Goal: Task Accomplishment & Management: Complete application form

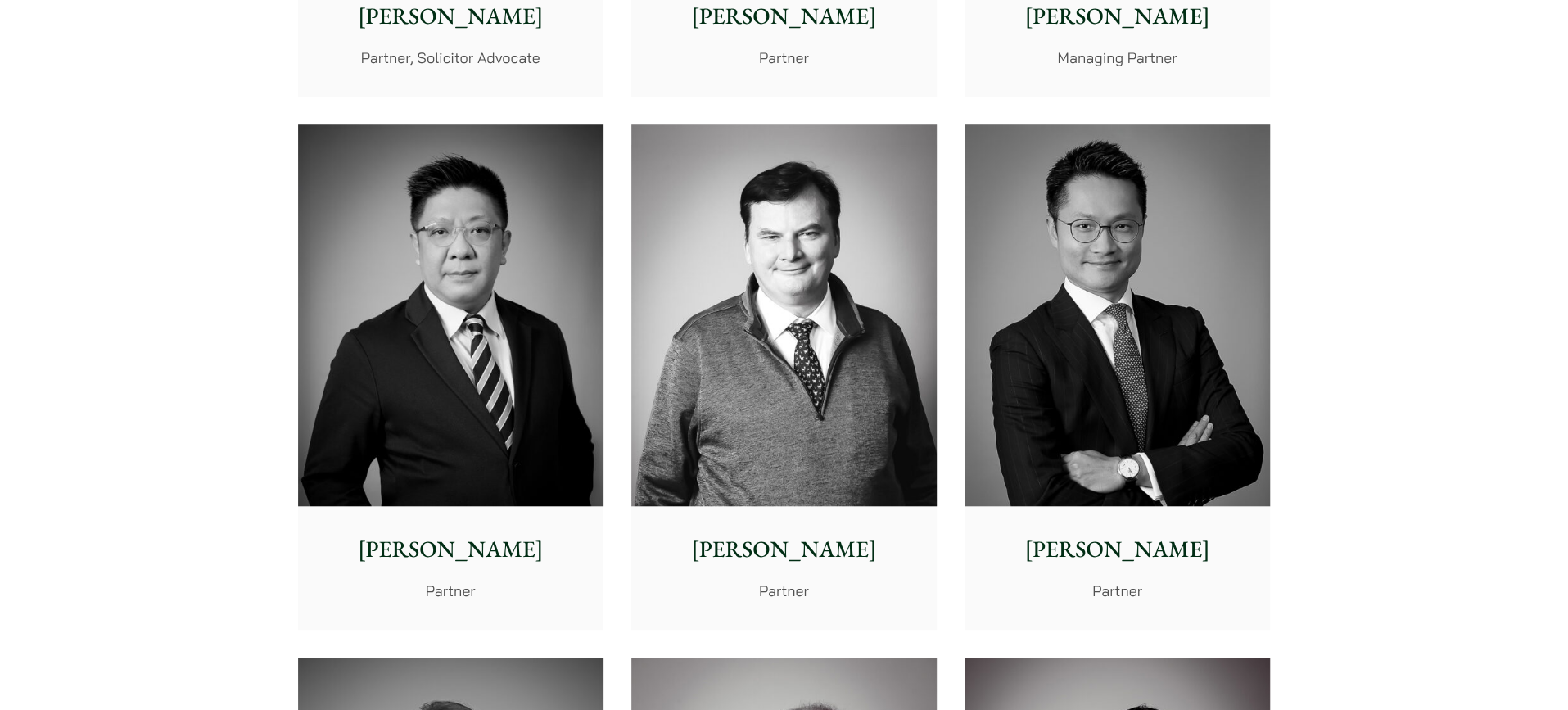
scroll to position [436, 0]
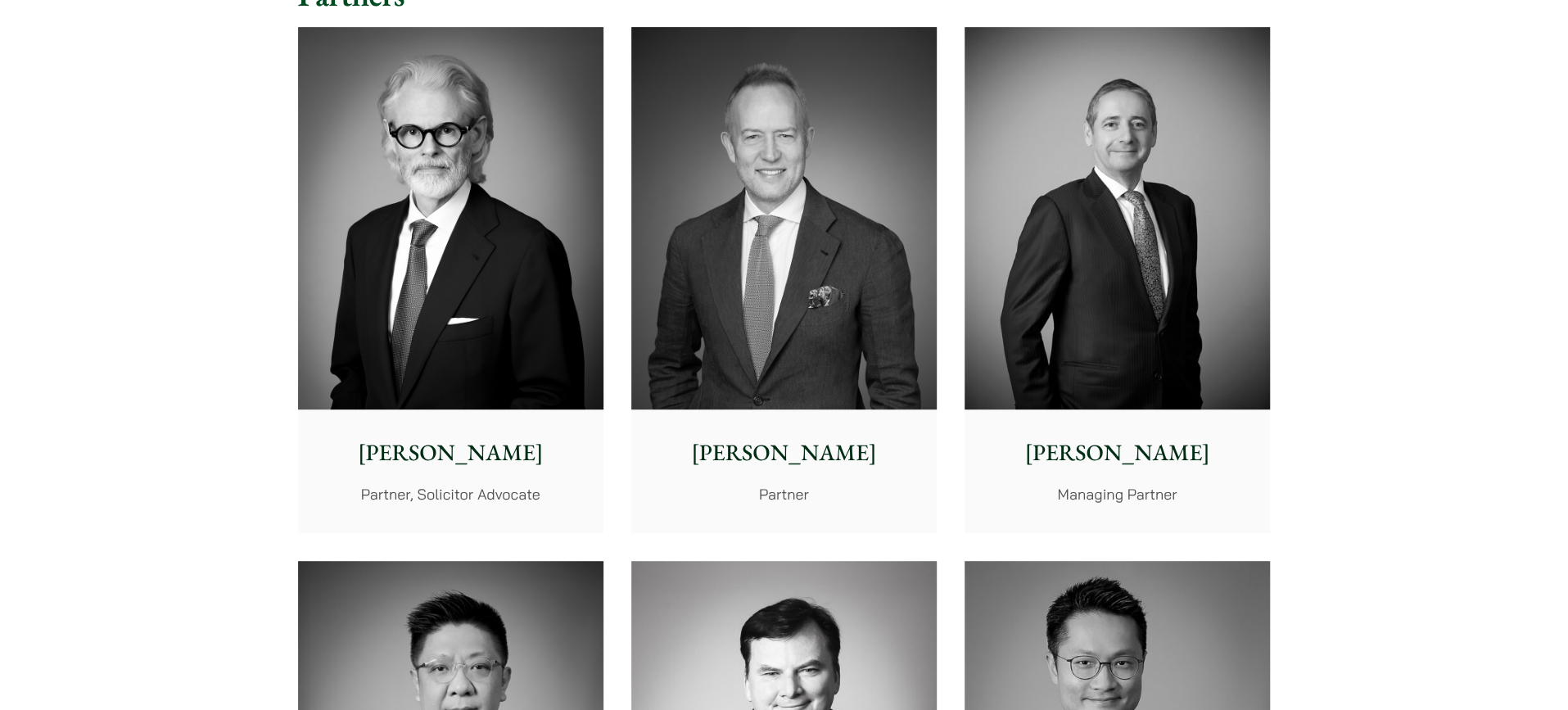
click at [805, 327] on img at bounding box center [784, 218] width 306 height 382
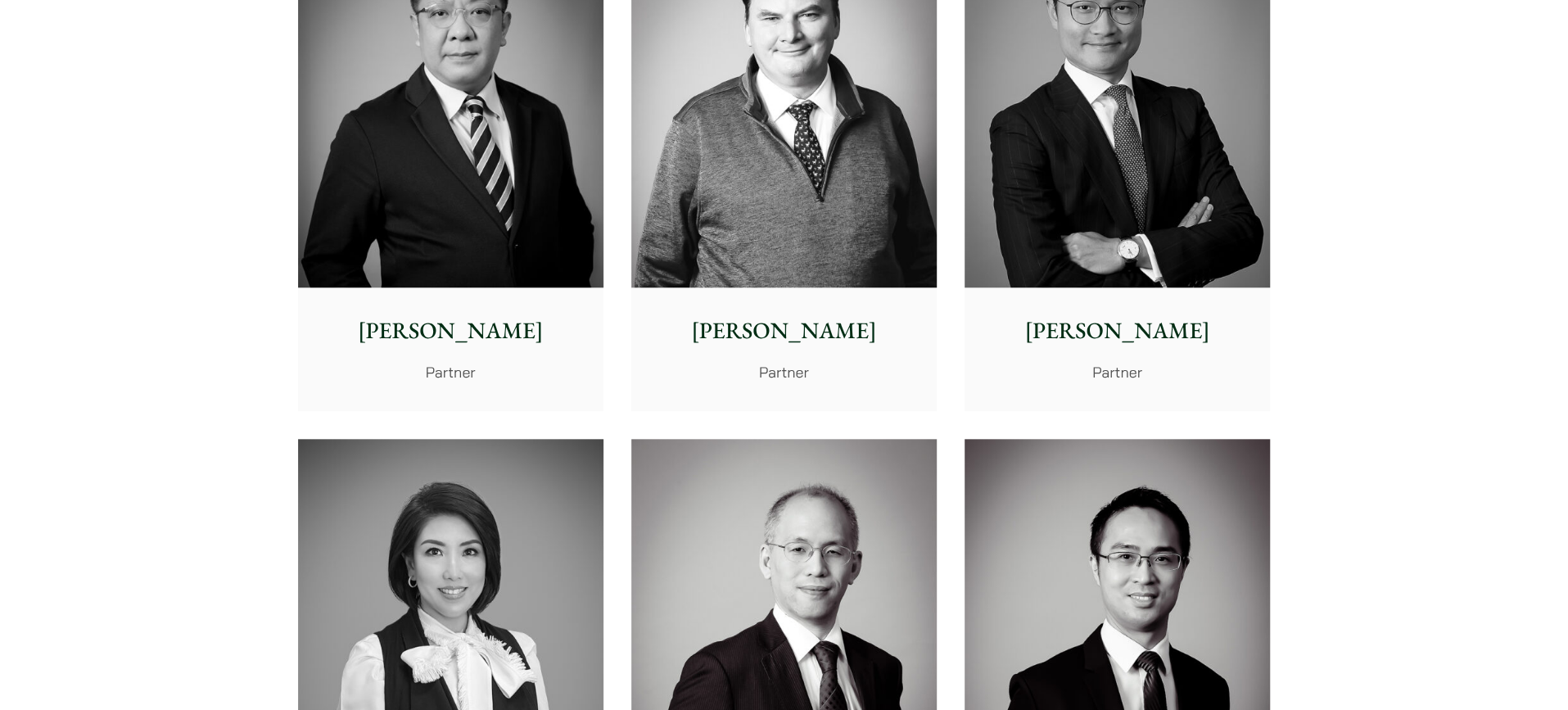
scroll to position [873, 0]
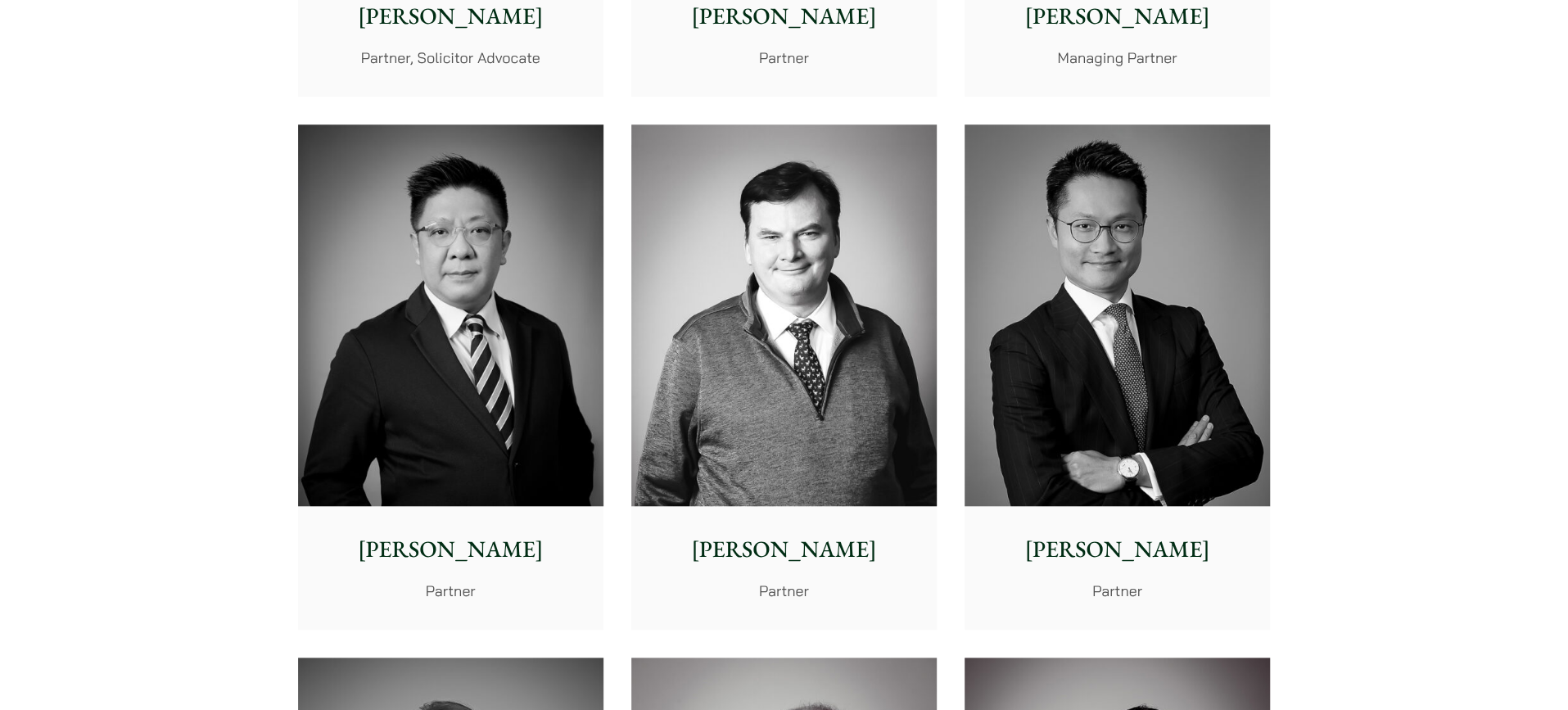
click at [834, 344] on img at bounding box center [784, 315] width 306 height 382
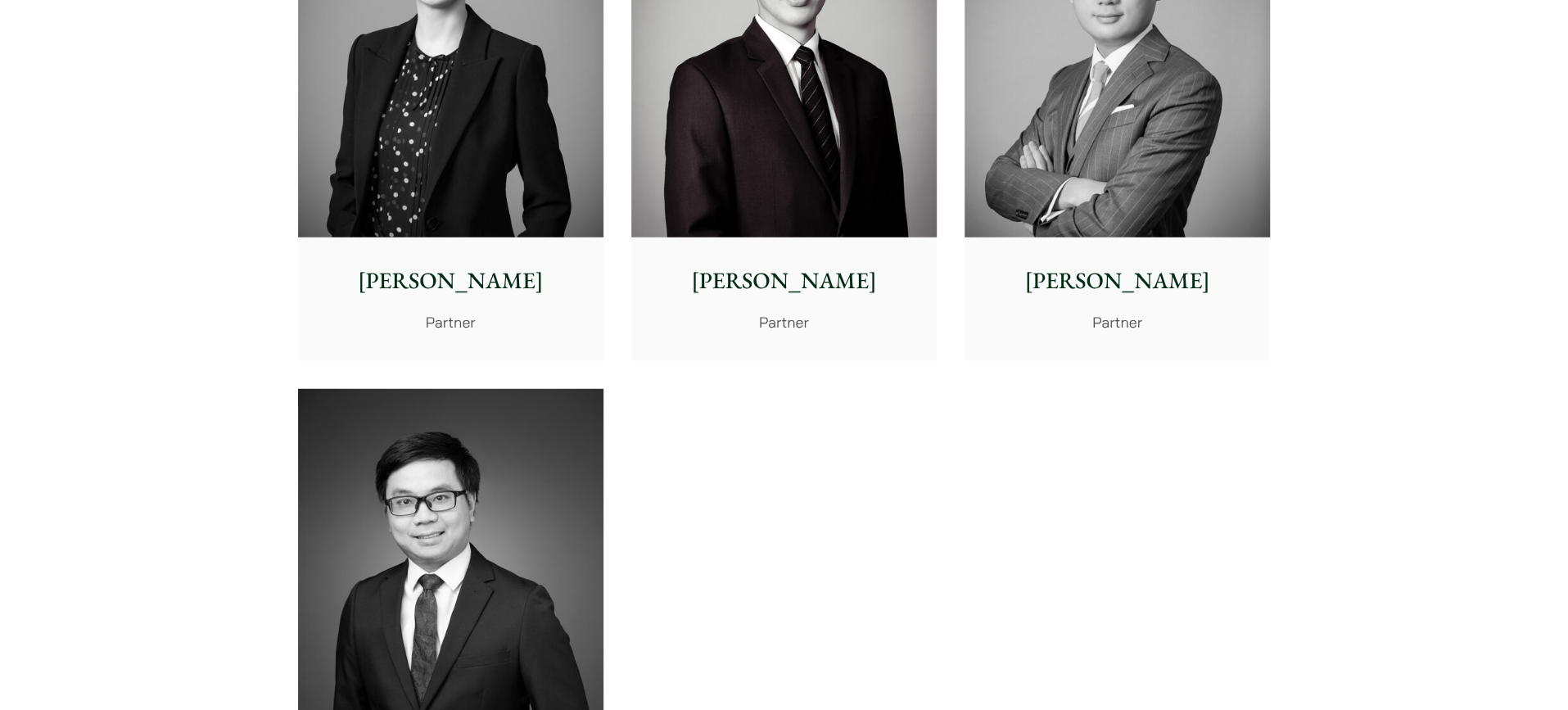
scroll to position [3493, 0]
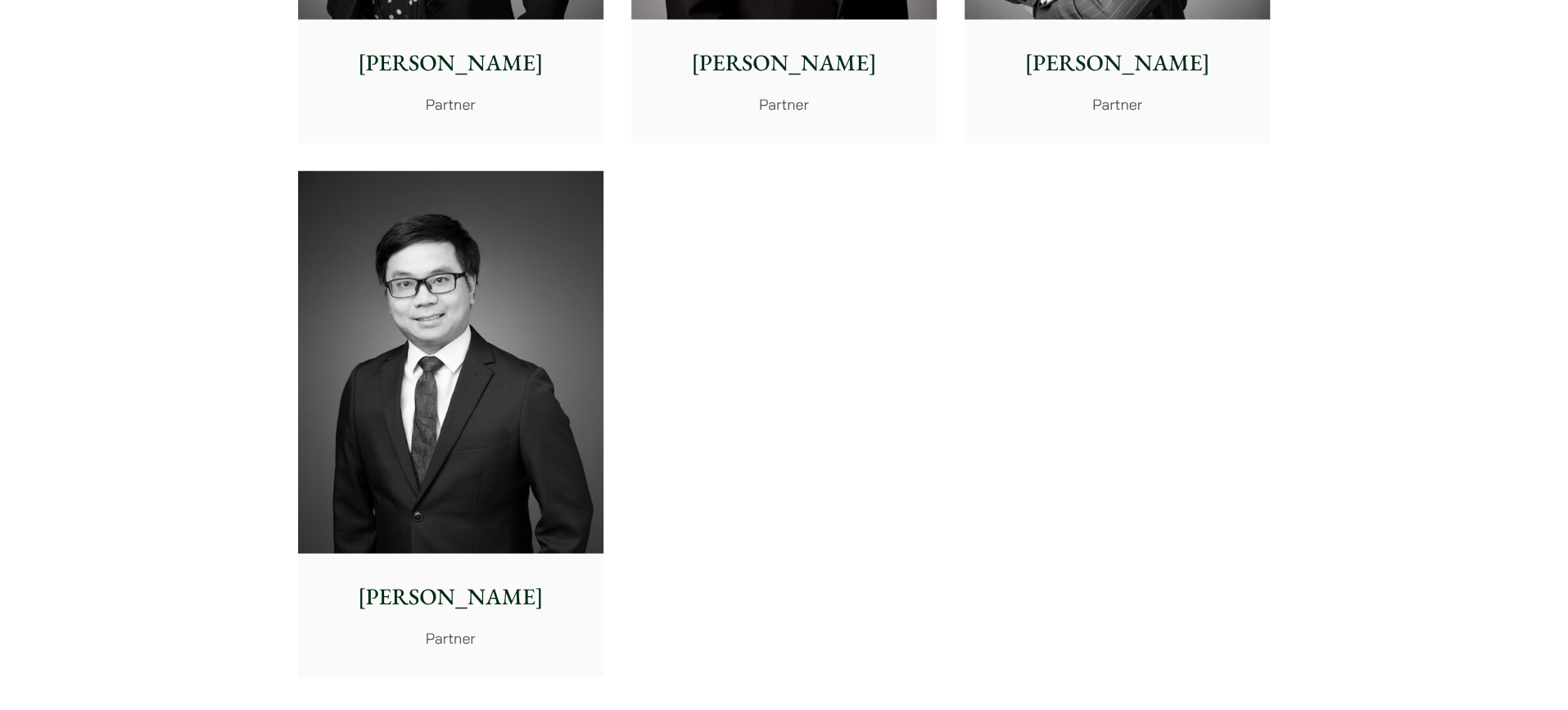
click at [463, 452] on img at bounding box center [451, 362] width 306 height 382
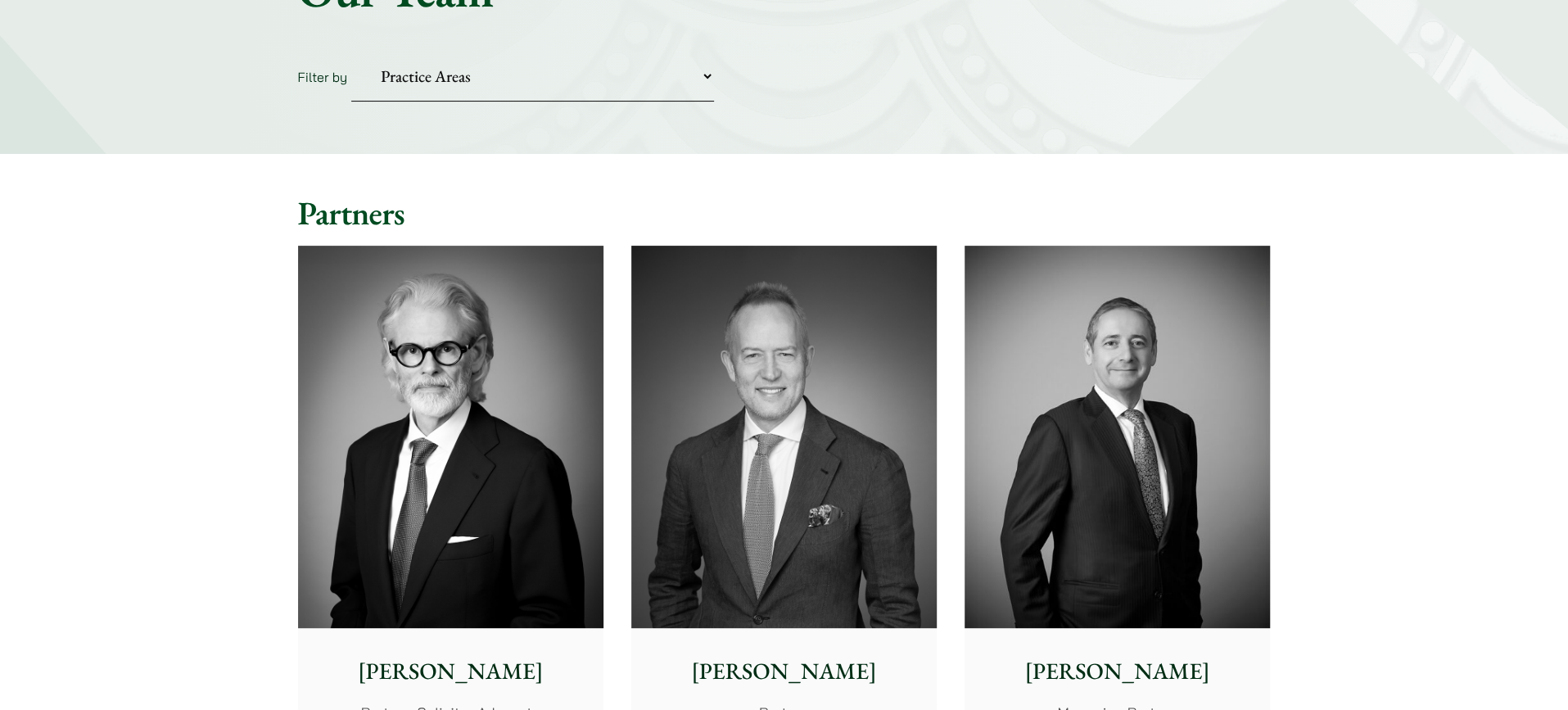
scroll to position [0, 0]
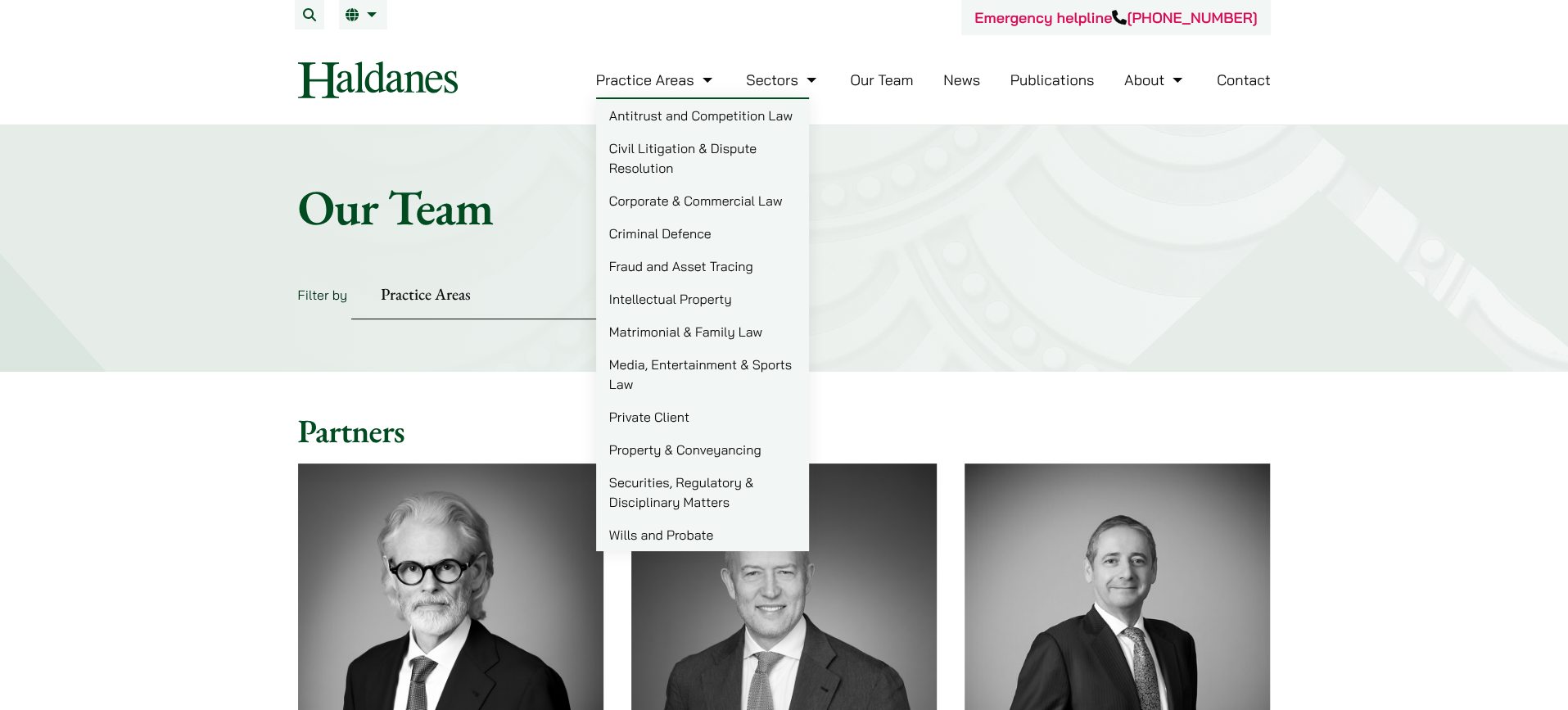
click at [729, 336] on link "Matrimonial & Family Law" at bounding box center [702, 332] width 213 height 33
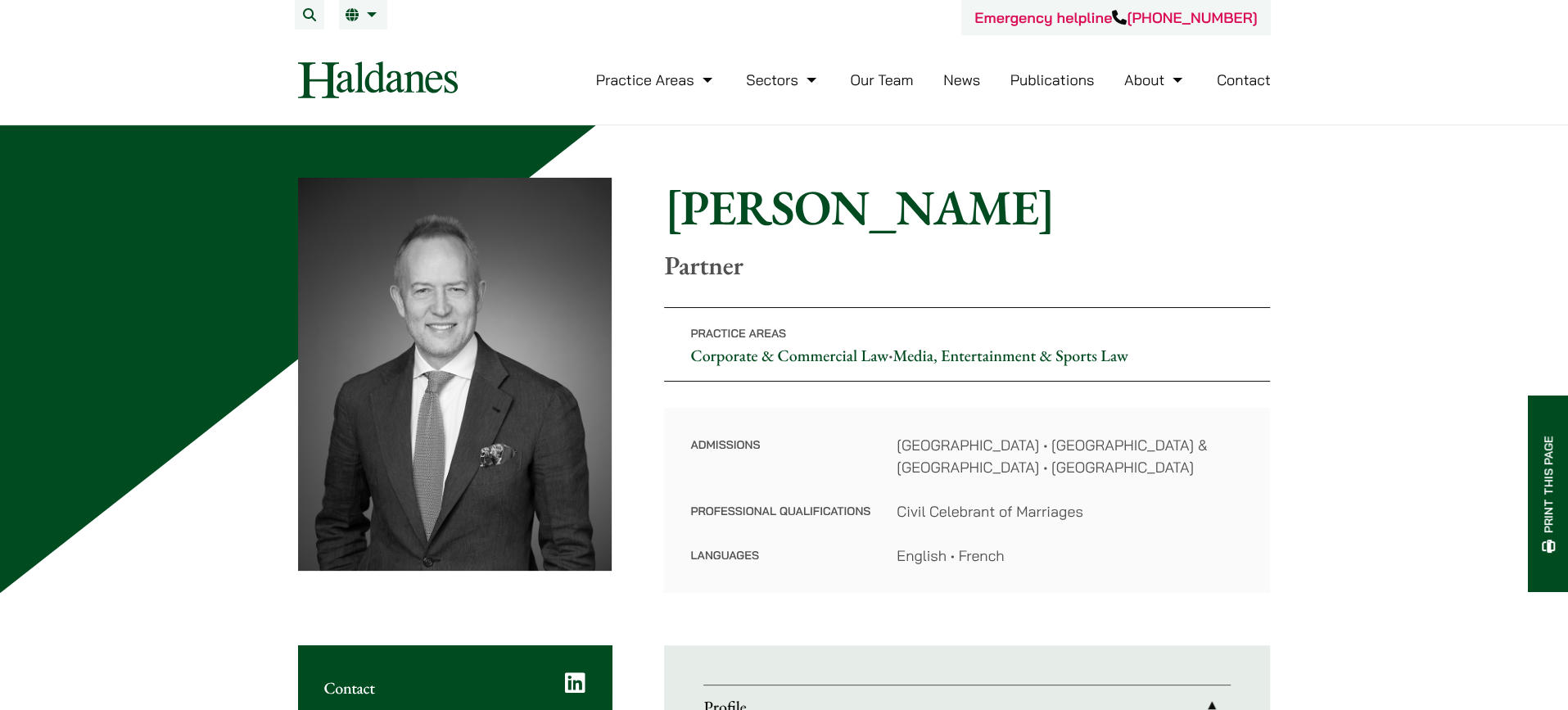
drag, startPoint x: 771, startPoint y: 488, endPoint x: 770, endPoint y: 523, distance: 35.0
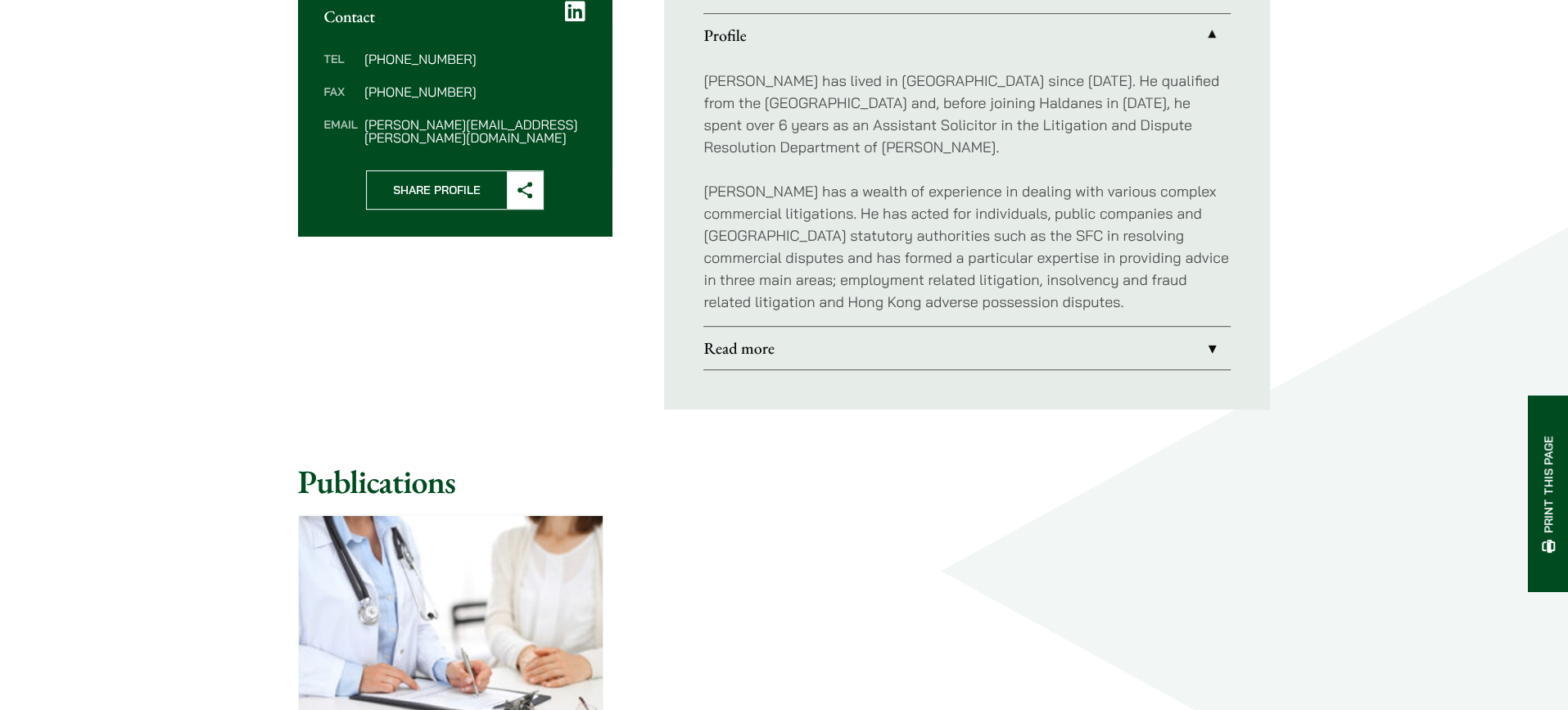
scroll to position [873, 0]
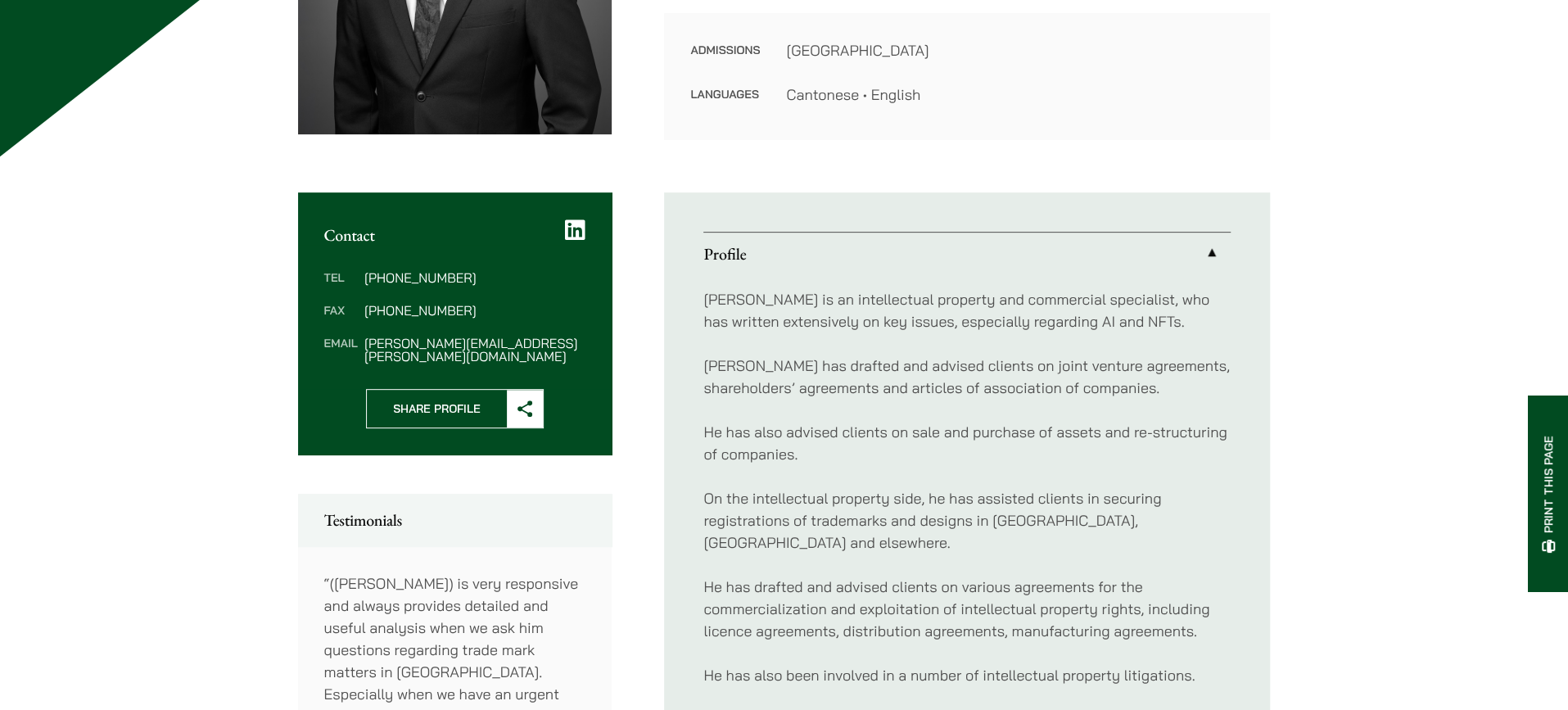
scroll to position [655, 0]
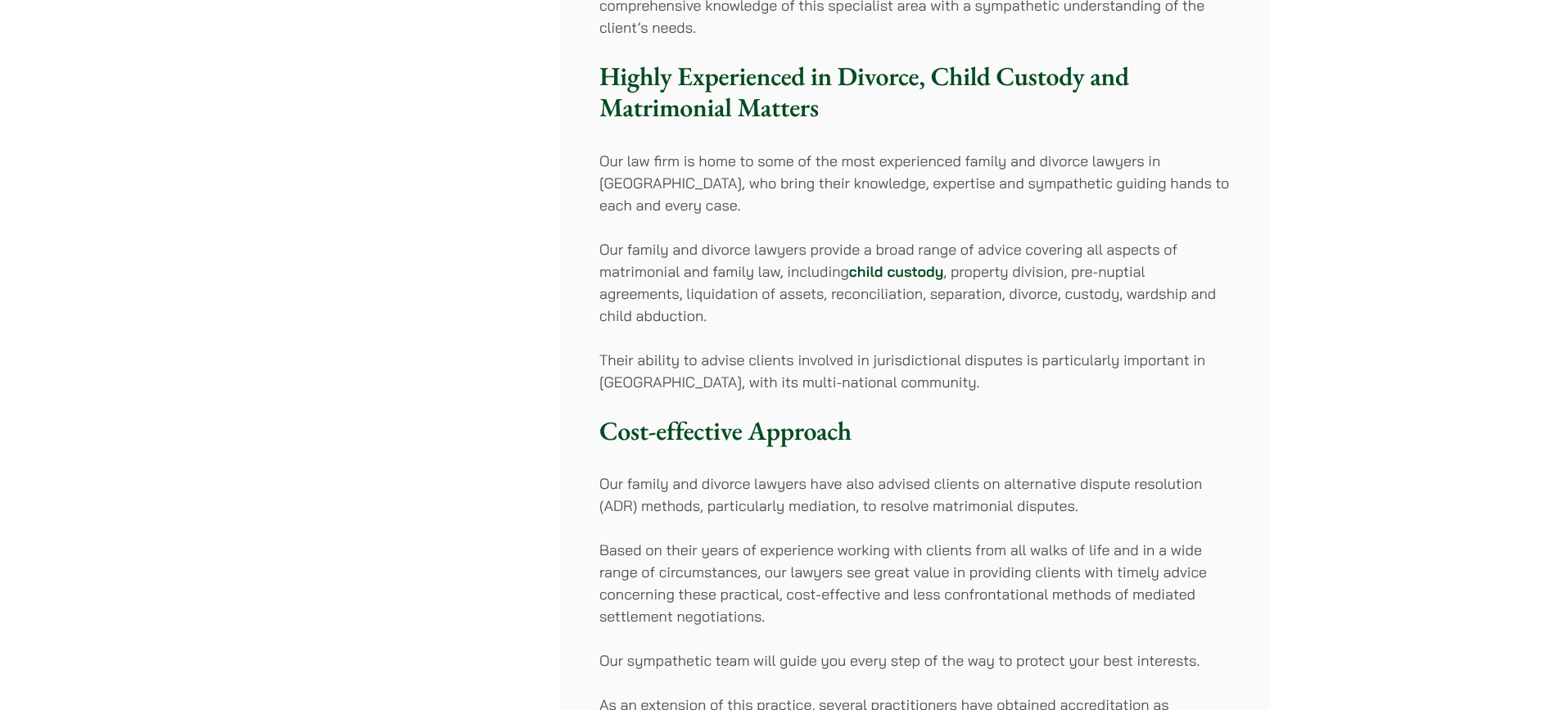
scroll to position [1091, 0]
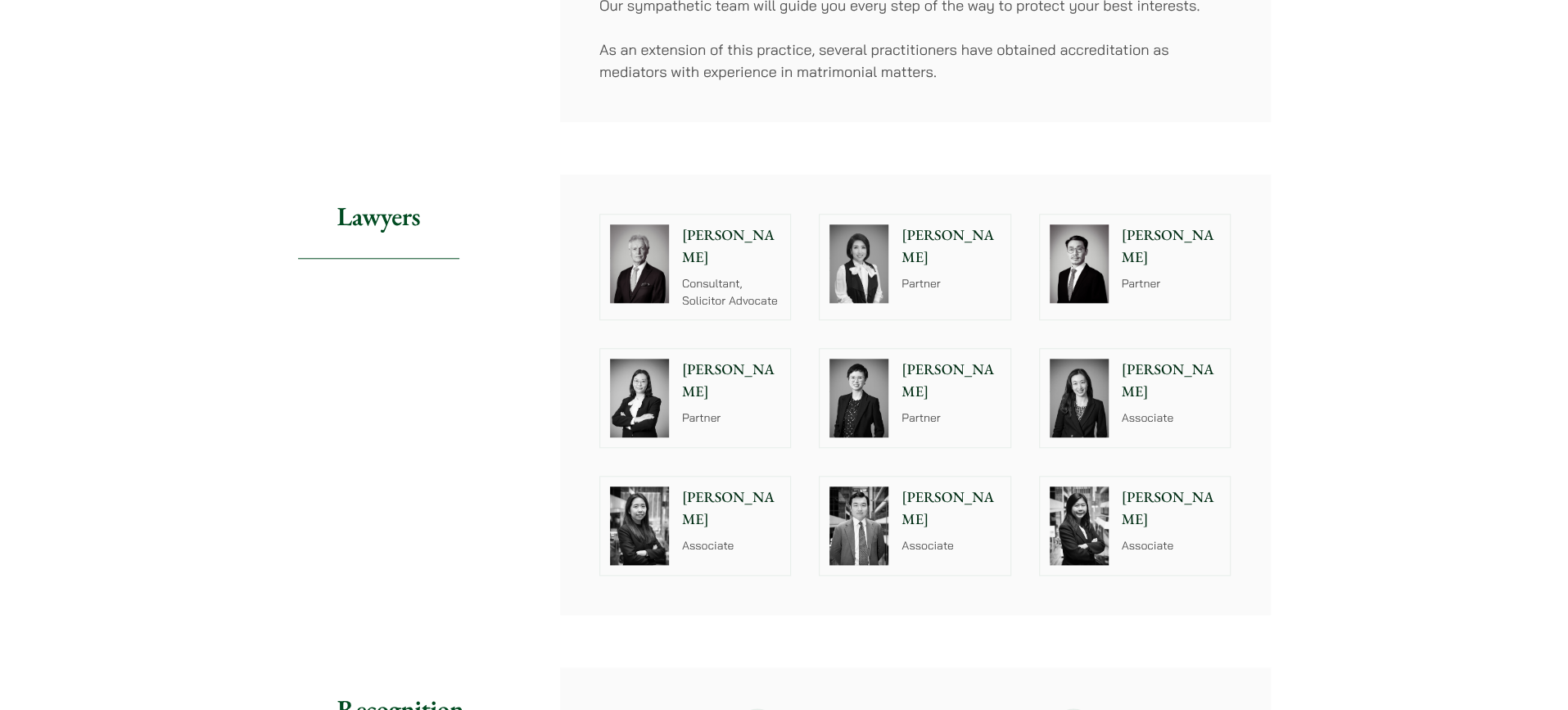
click at [637, 241] on img at bounding box center [639, 263] width 59 height 78
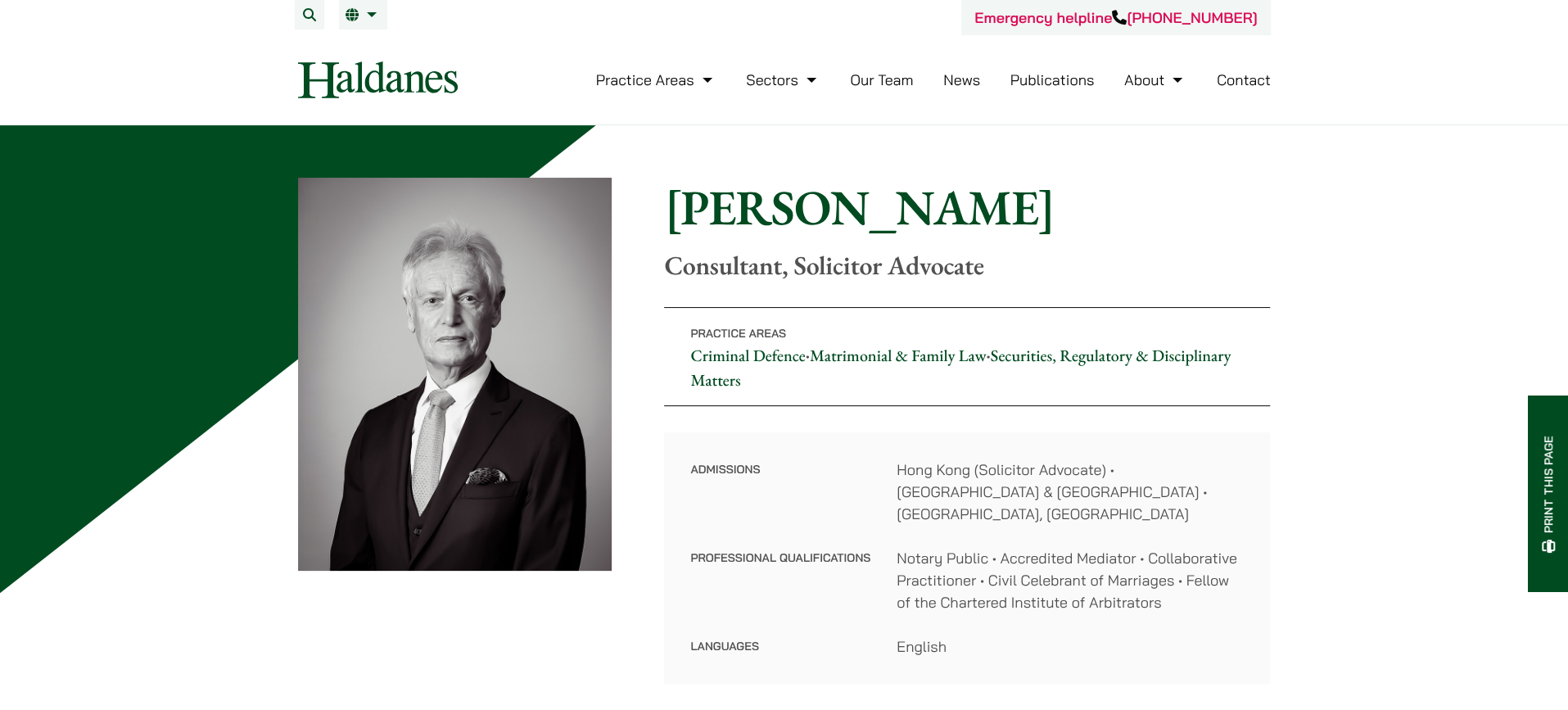
click at [1236, 76] on link "Contact" at bounding box center [1244, 80] width 54 height 19
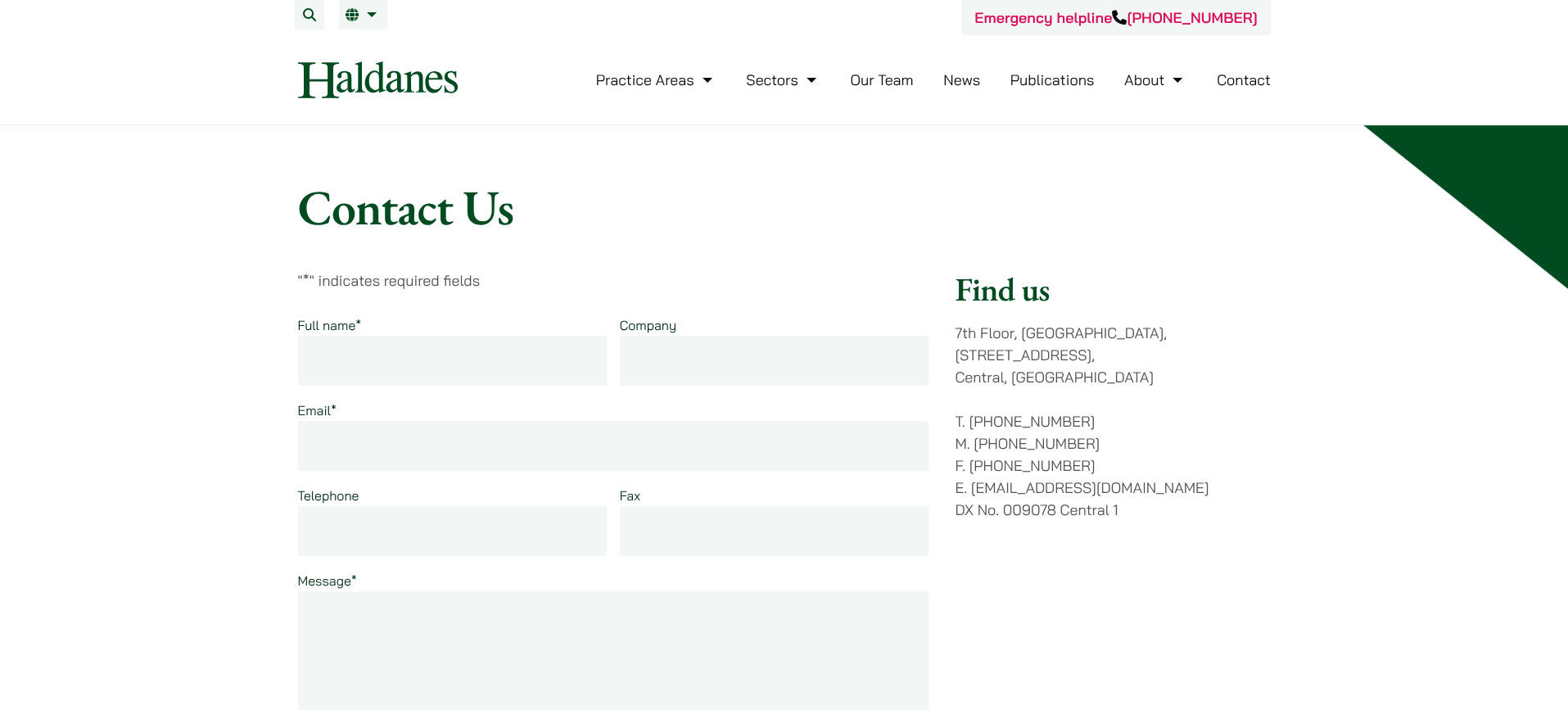
click at [545, 341] on input "Full name *" at bounding box center [453, 361] width 310 height 50
type input "Anthony Kwan"
type input "Wrike"
type input "anthonytkwan@gmail.com"
type input "7147427990"
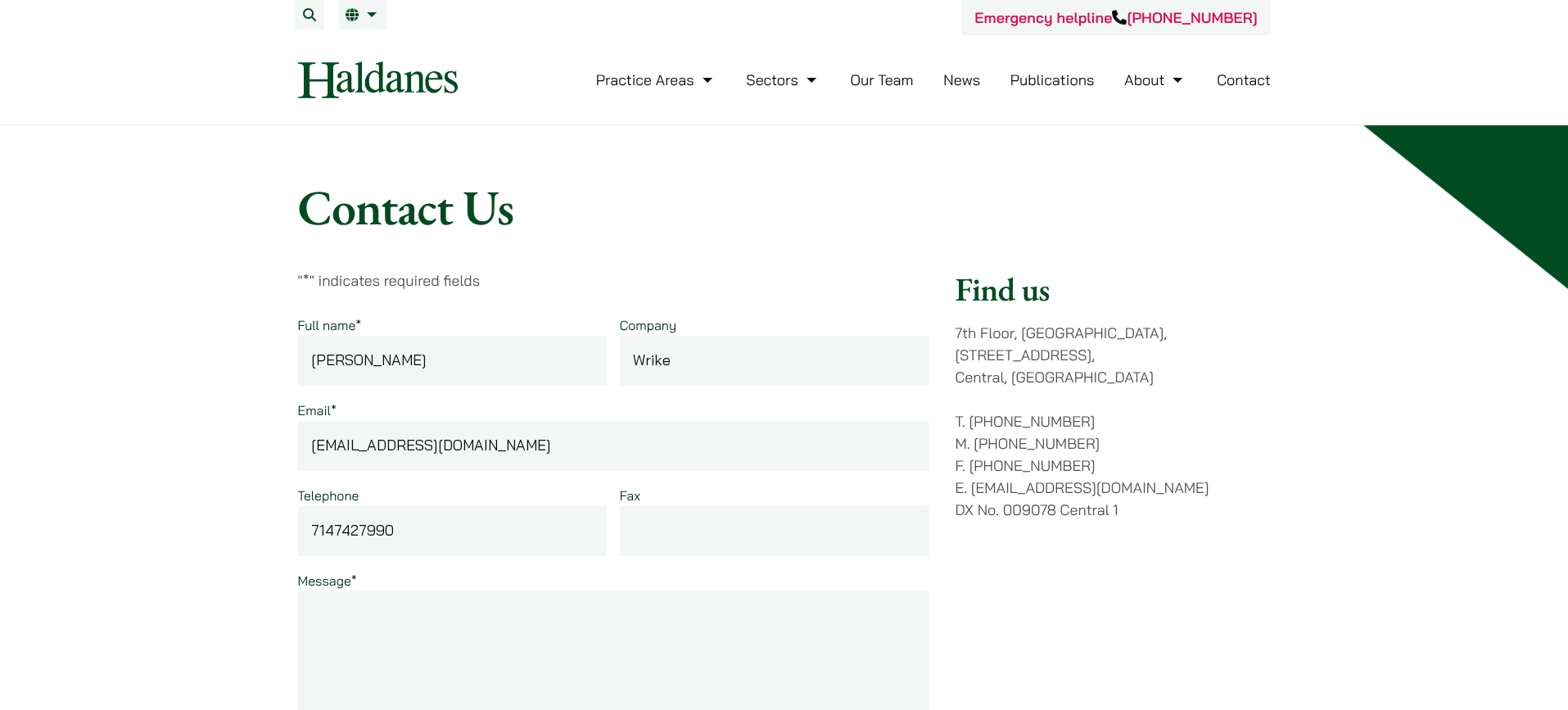
drag, startPoint x: 514, startPoint y: 443, endPoint x: 83, endPoint y: 427, distance: 431.3
drag, startPoint x: 141, startPoint y: 533, endPoint x: 46, endPoint y: 538, distance: 95.1
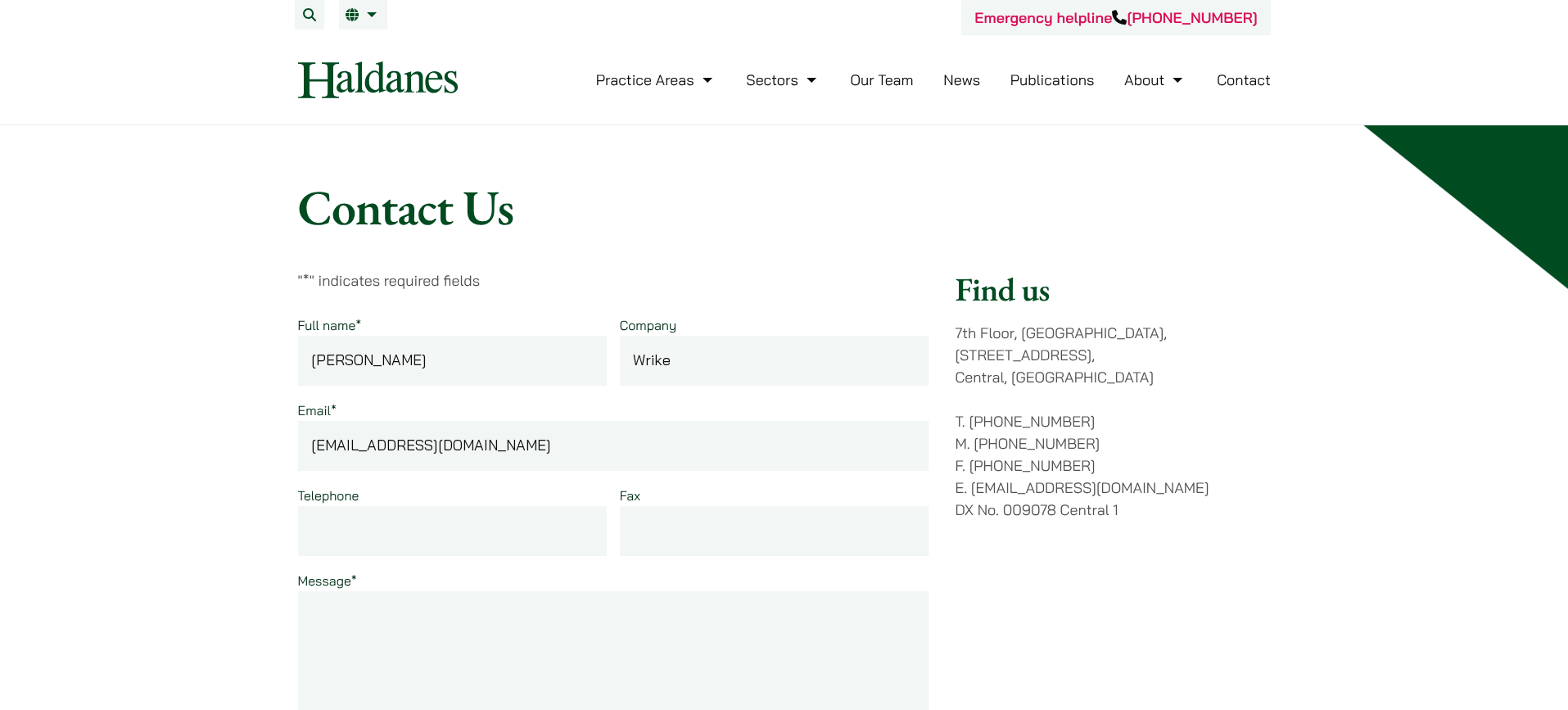
drag, startPoint x: 735, startPoint y: 371, endPoint x: 329, endPoint y: 355, distance: 406.3
click at [329, 355] on div "Full name * Anthony Kwan Company Wrike Email * anthonytkwan@gmail.com Telephone…" at bounding box center [614, 573] width 631 height 519
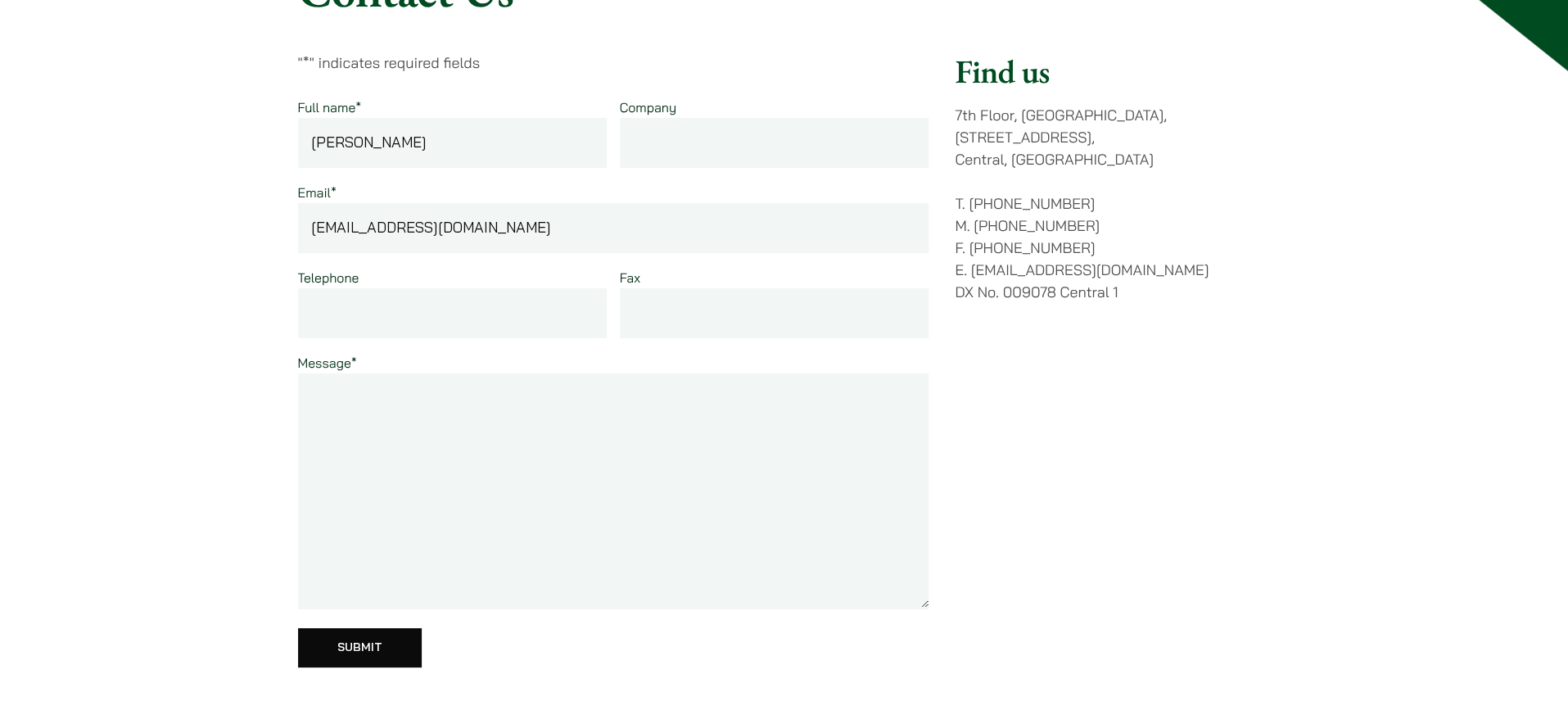
click at [539, 464] on textarea "Message *" at bounding box center [614, 491] width 631 height 235
paste textarea "Hi Withers team, I am getting married in the coming months and would like to sc…"
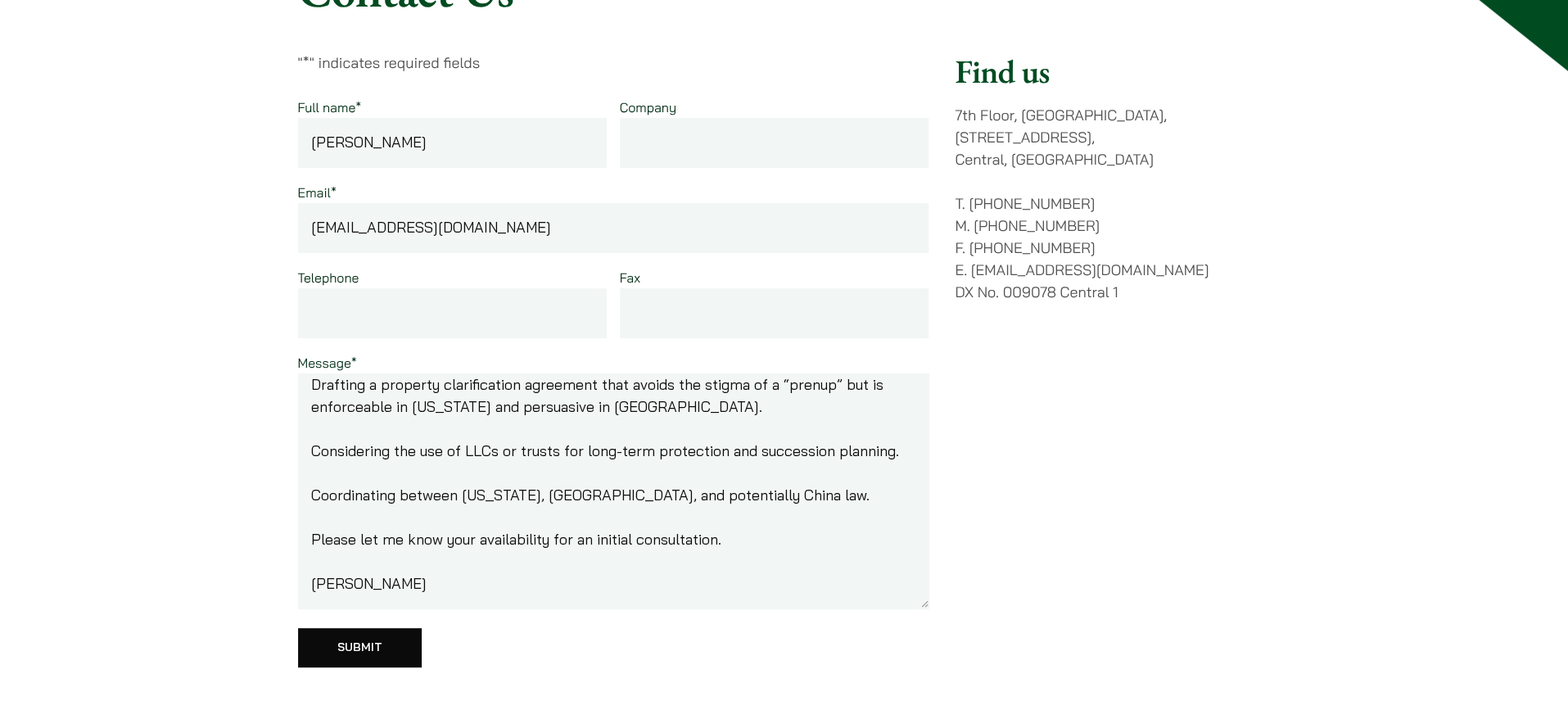
scroll to position [0, 0]
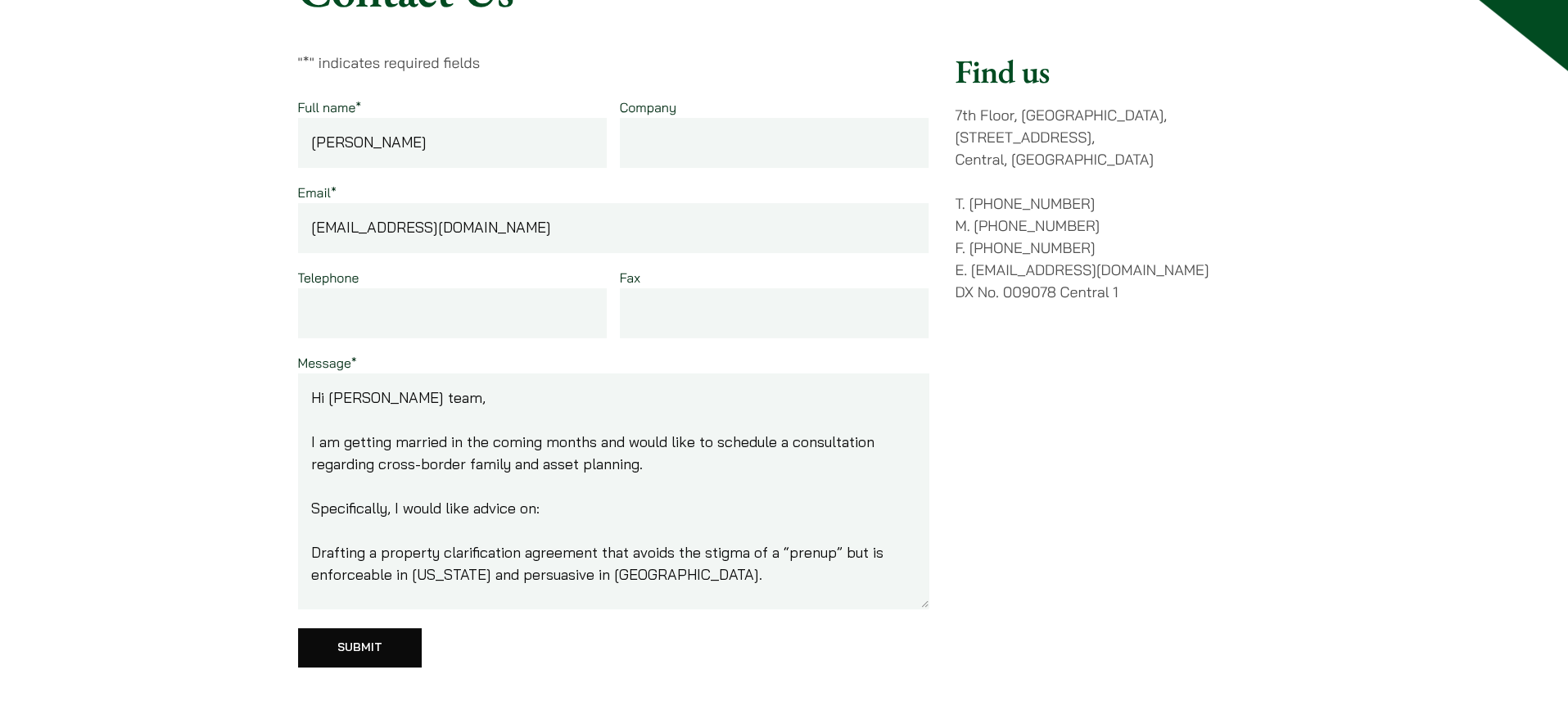
click at [364, 400] on textarea "Hi Withers team, I am getting married in the coming months and would like to sc…" at bounding box center [614, 491] width 631 height 235
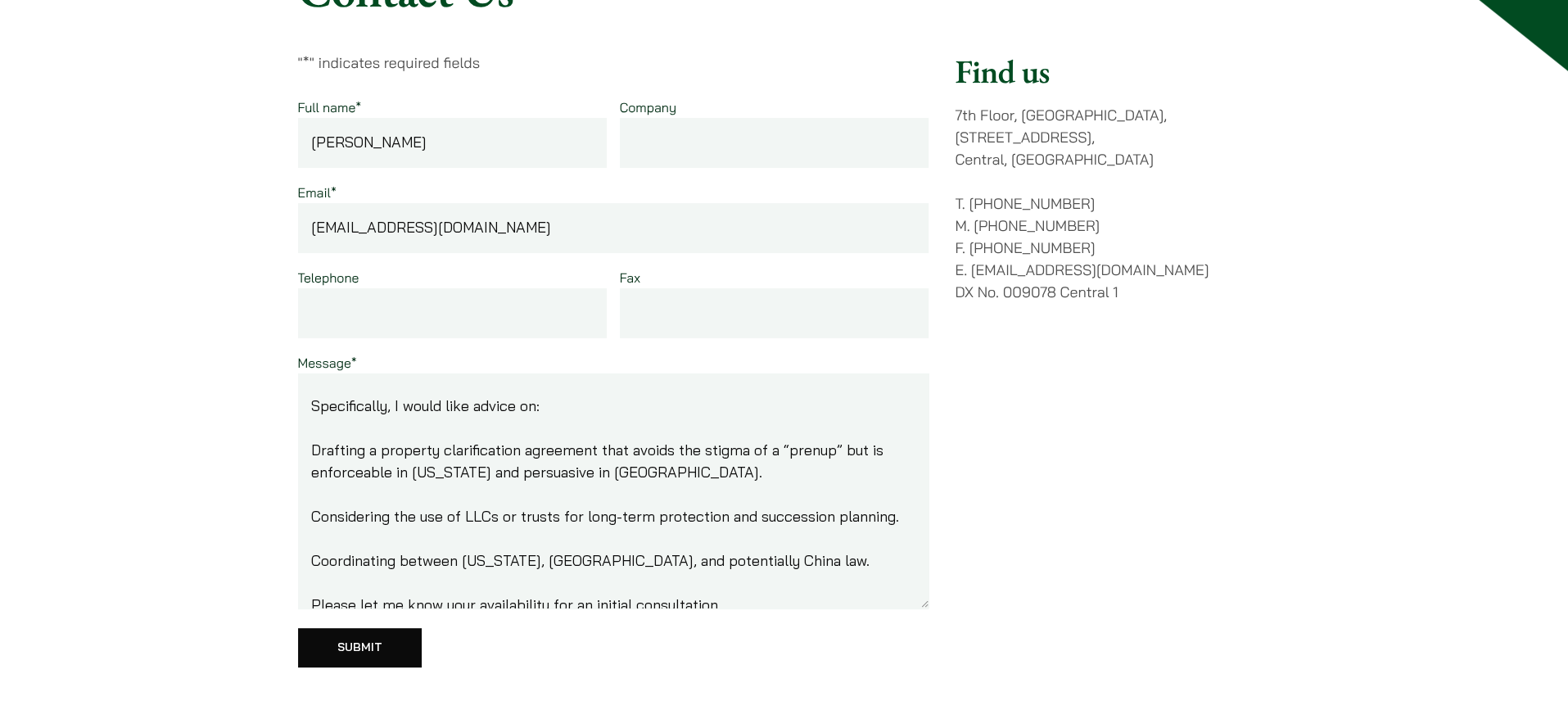
scroll to position [110, 0]
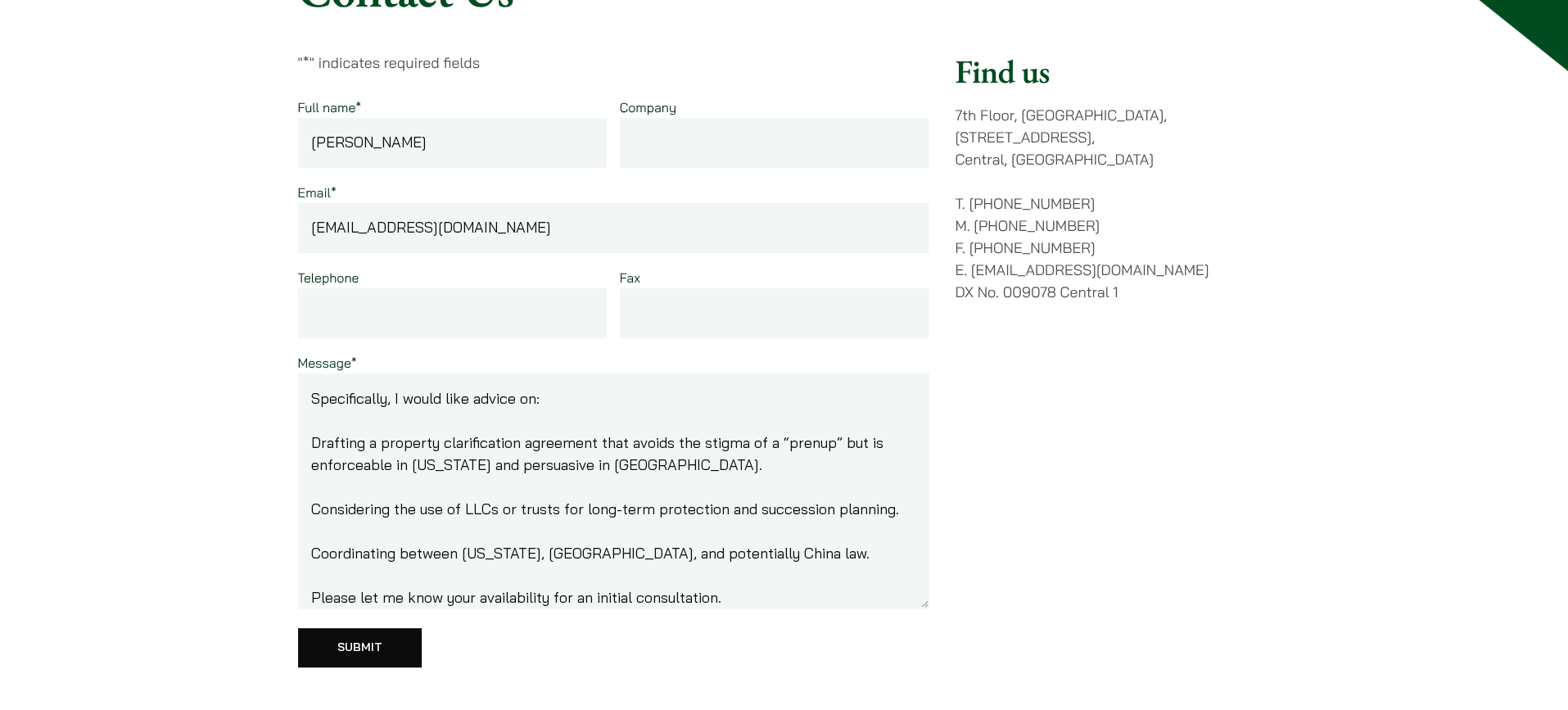
click at [588, 540] on textarea "Hi Haldanes team, I am getting married in the coming months and would like to s…" at bounding box center [614, 491] width 631 height 235
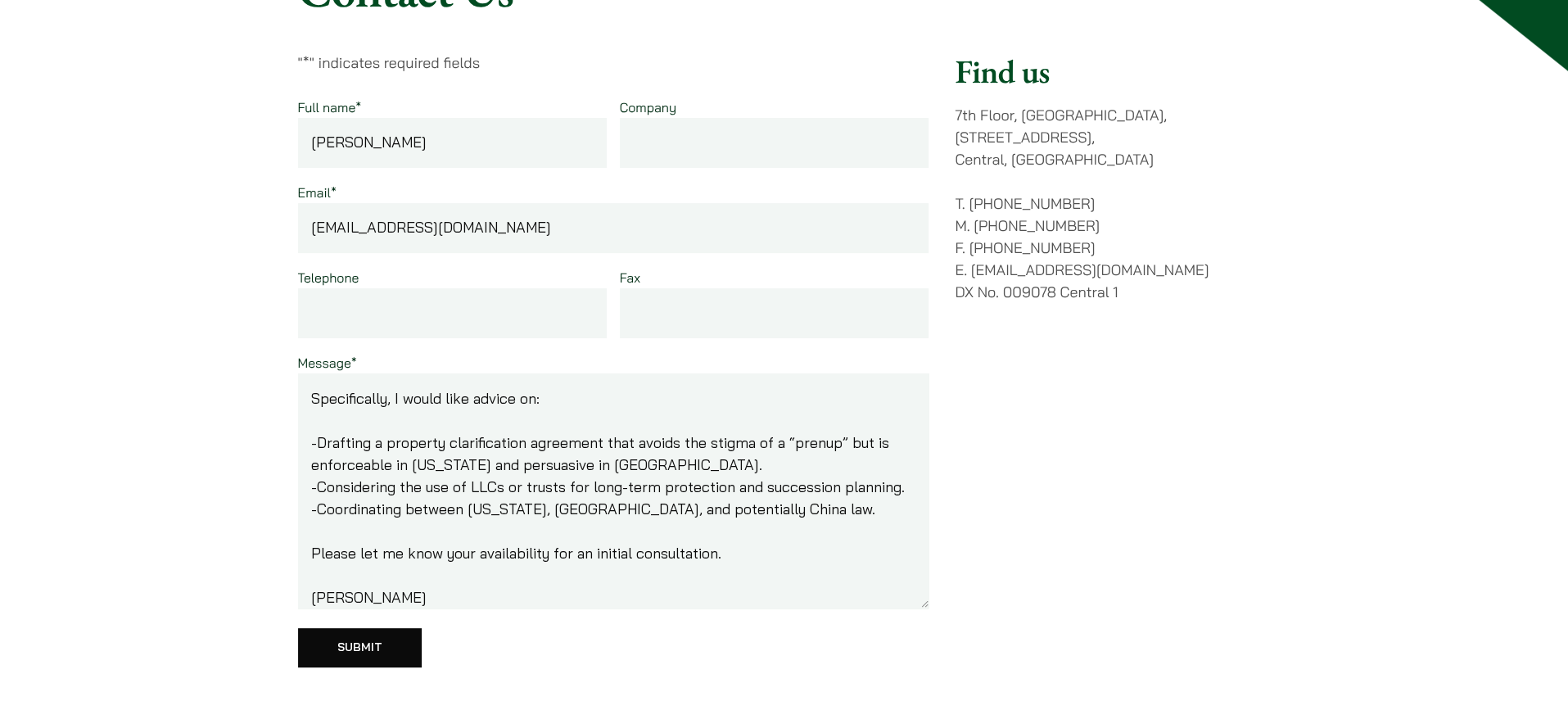
click at [503, 557] on textarea "Hi Haldanes team, I am getting married in the coming months and would like to s…" at bounding box center [614, 491] width 631 height 235
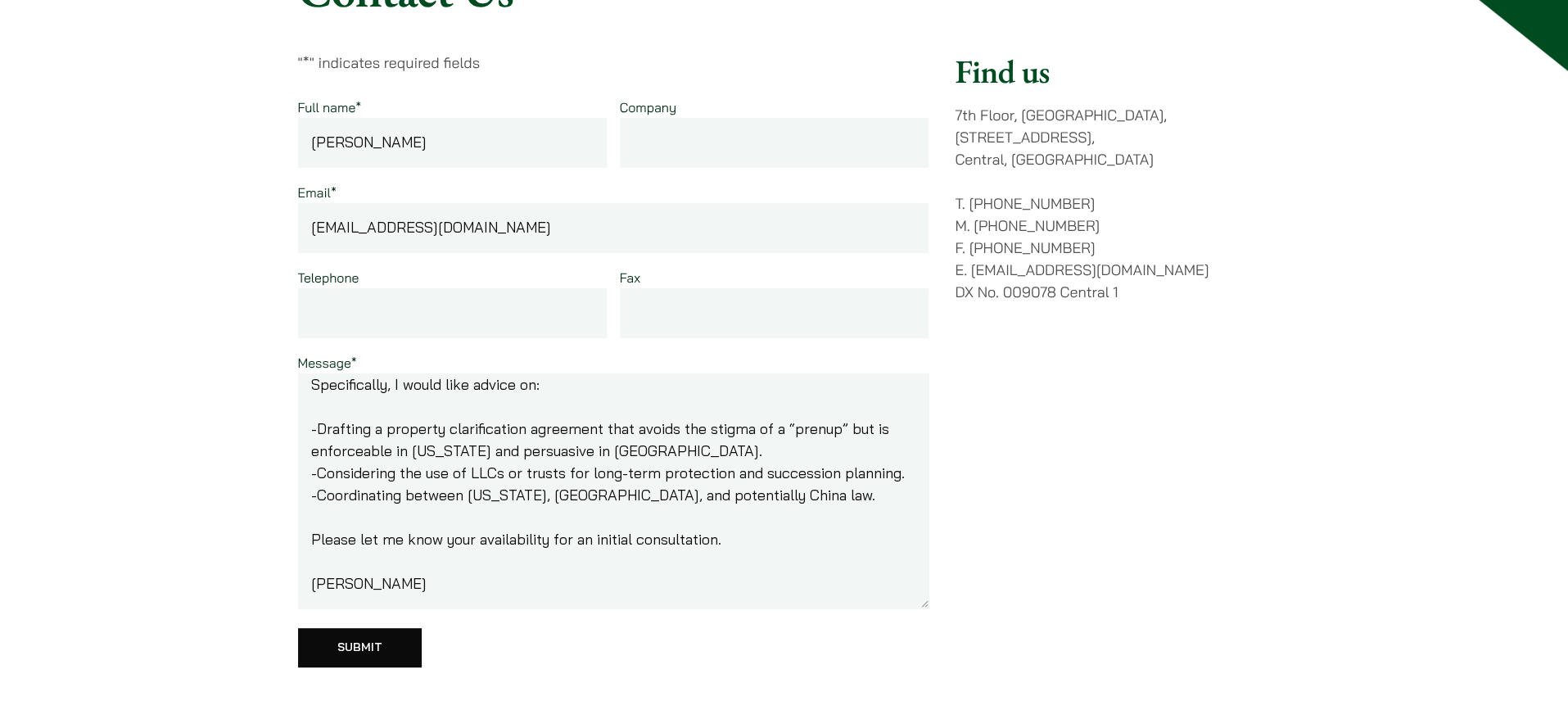
scroll to position [0, 0]
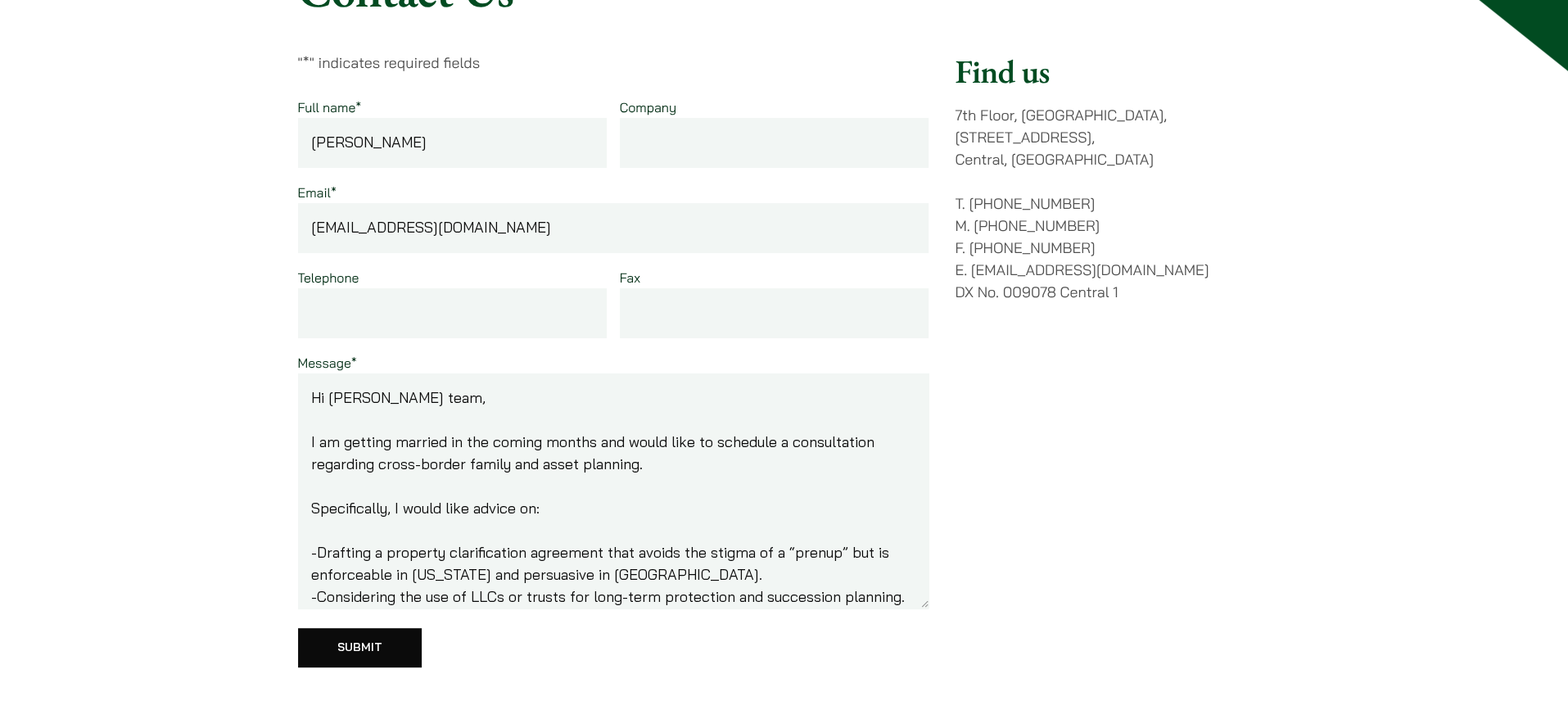
click at [401, 398] on textarea "Hi Haldanes team, I am getting married in the coming months and would like to s…" at bounding box center [614, 491] width 631 height 235
click at [526, 451] on textarea "Hi Haldanes Team, I am getting married in the coming months and would like to s…" at bounding box center [614, 491] width 631 height 235
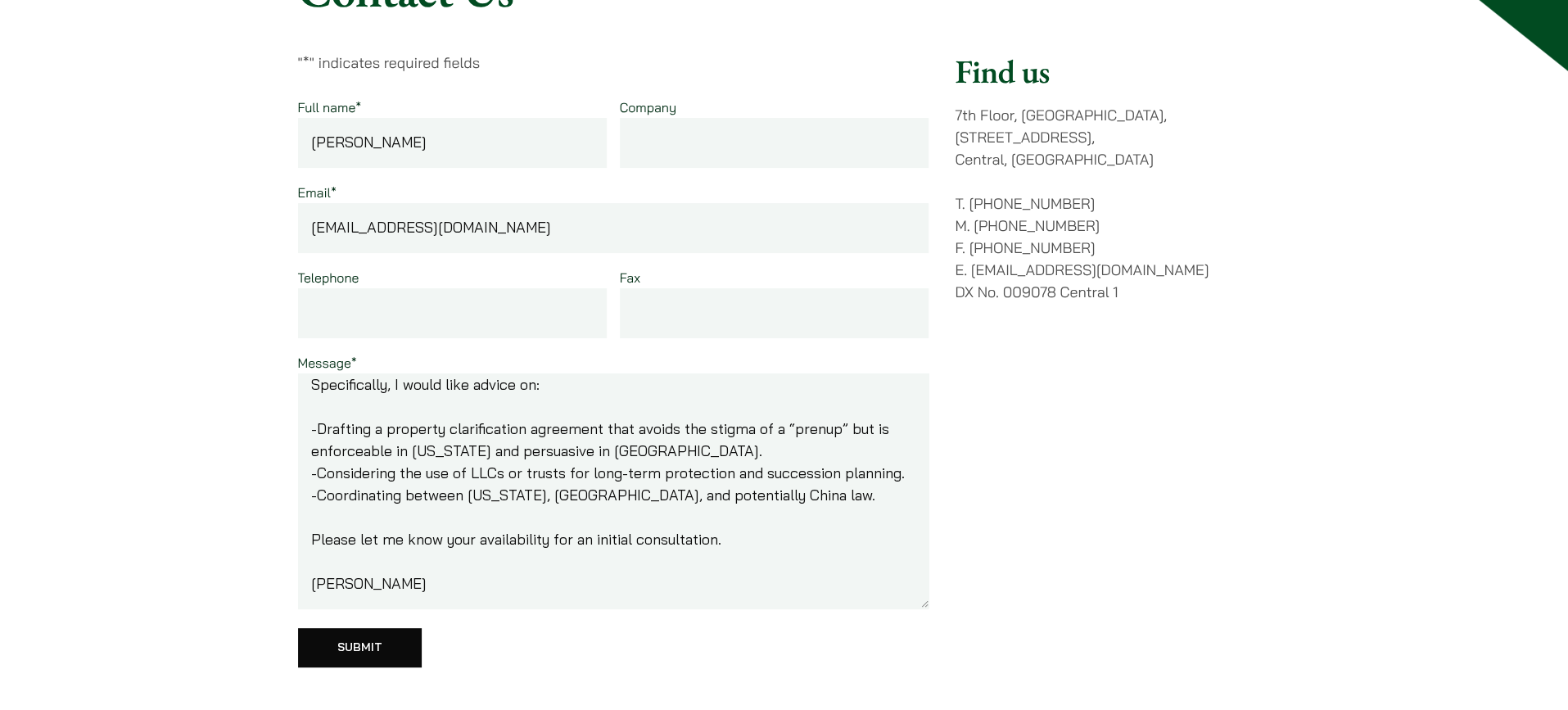
type textarea "Hi Haldanes Team, I am getting married in the coming months and would like to s…"
click at [343, 646] on input "Submit" at bounding box center [360, 647] width 124 height 40
